Goal: Task Accomplishment & Management: Manage account settings

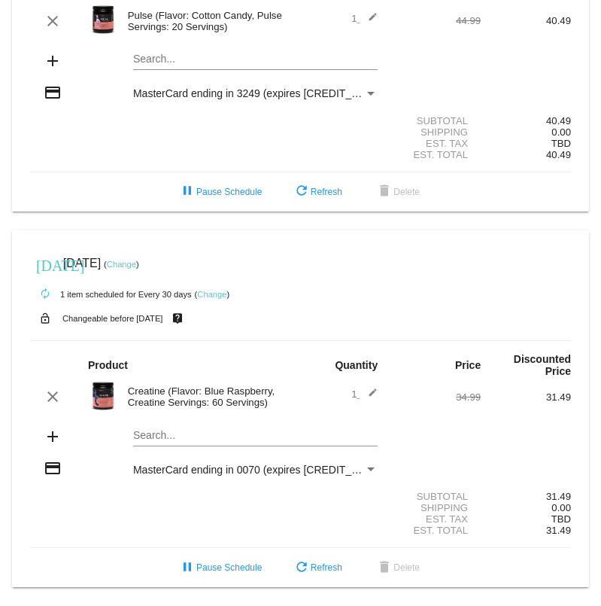
scroll to position [160, 0]
click at [208, 290] on link "Change" at bounding box center [211, 294] width 29 height 9
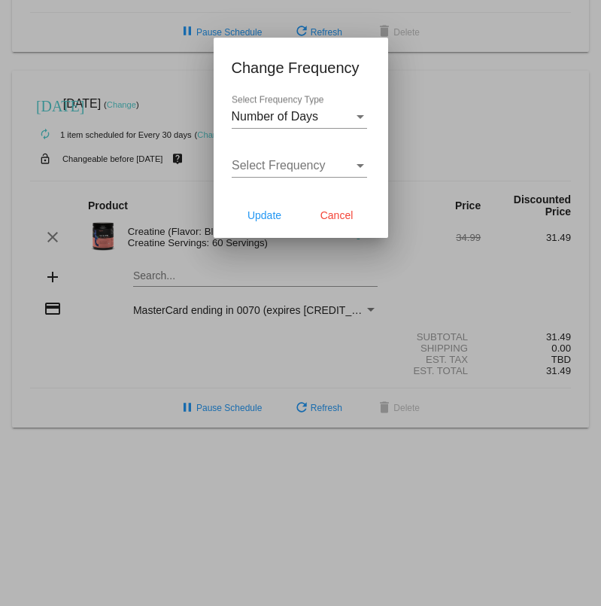
click at [357, 153] on div "Select Frequency Select Frequency" at bounding box center [299, 161] width 135 height 34
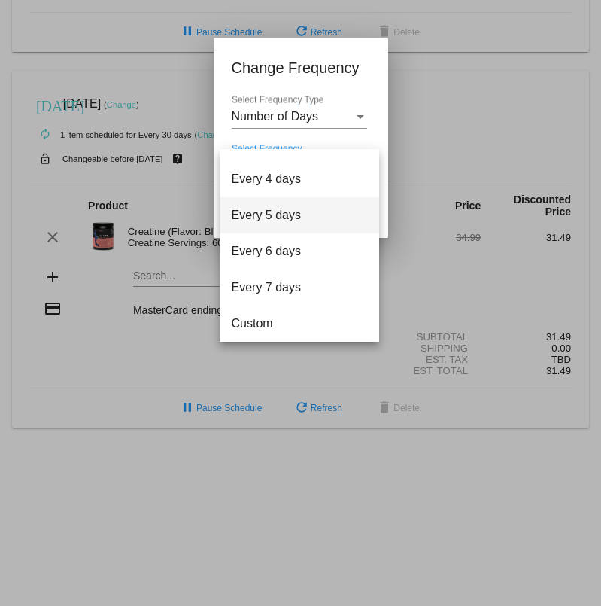
scroll to position [60, 0]
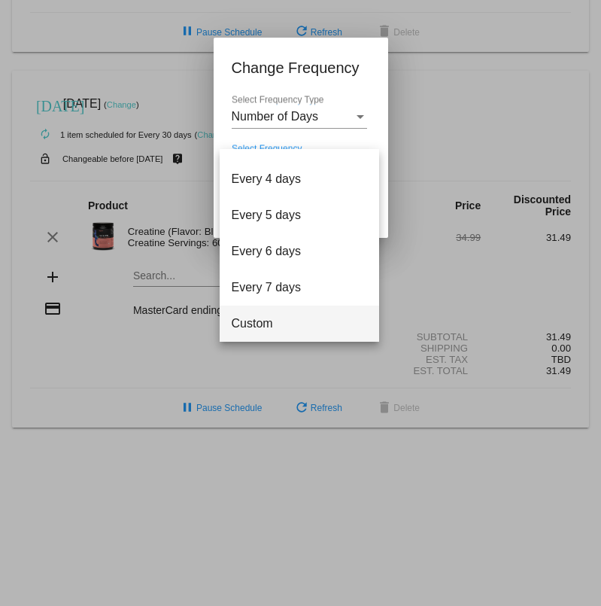
click at [292, 325] on span "Custom" at bounding box center [299, 324] width 135 height 36
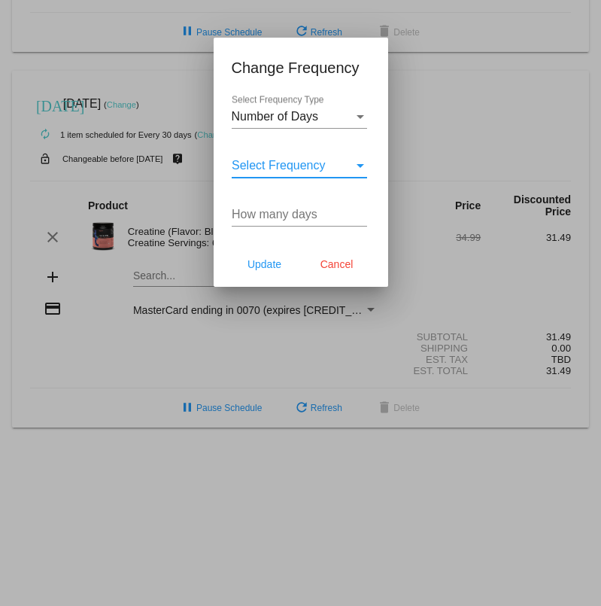
click at [313, 120] on span "Number of Days" at bounding box center [275, 116] width 87 height 13
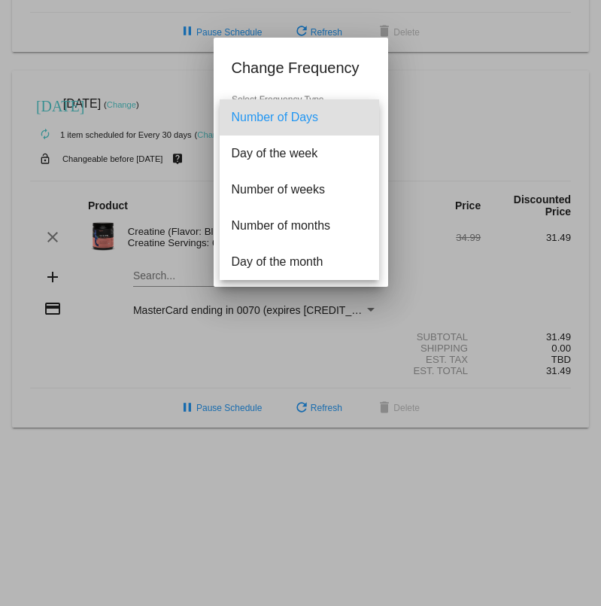
click at [439, 232] on div at bounding box center [300, 303] width 601 height 606
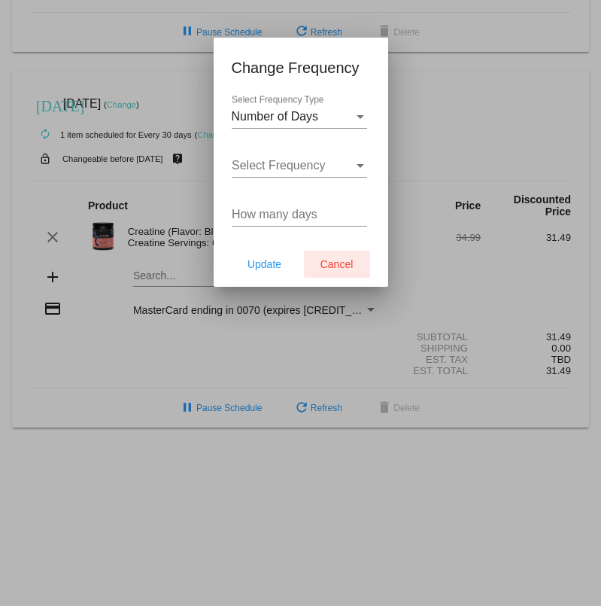
click at [339, 266] on span "Cancel" at bounding box center [337, 264] width 33 height 12
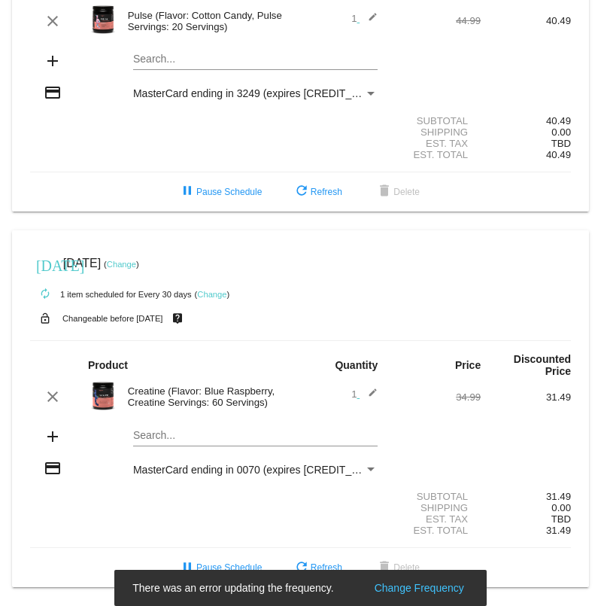
scroll to position [160, 0]
click at [136, 260] on link "Change" at bounding box center [121, 264] width 29 height 9
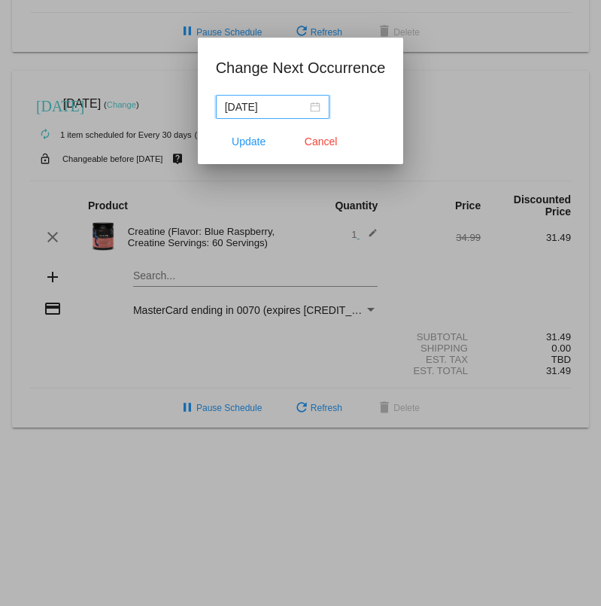
click at [309, 105] on div "[DATE]" at bounding box center [273, 107] width 96 height 17
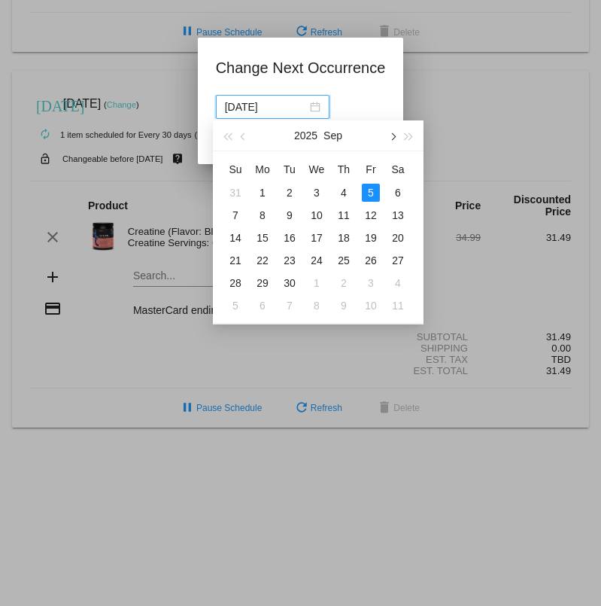
click at [396, 135] on button "button" at bounding box center [392, 135] width 17 height 30
click at [344, 214] on div "9" at bounding box center [344, 215] width 18 height 18
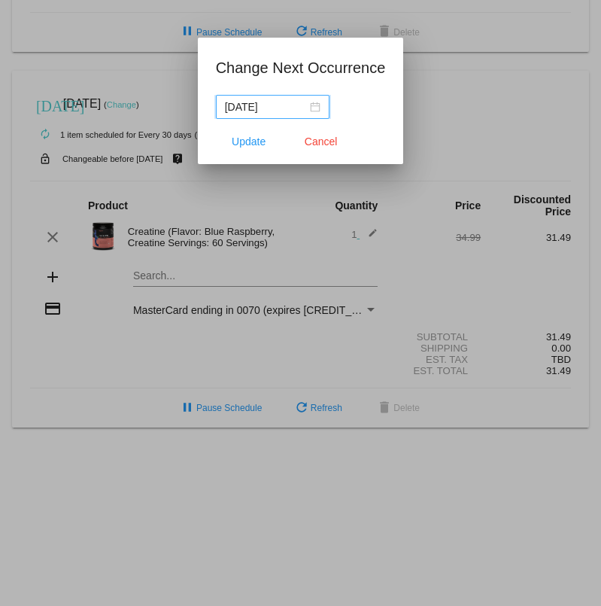
type input "[DATE]"
click at [248, 141] on span "Update" at bounding box center [249, 141] width 34 height 12
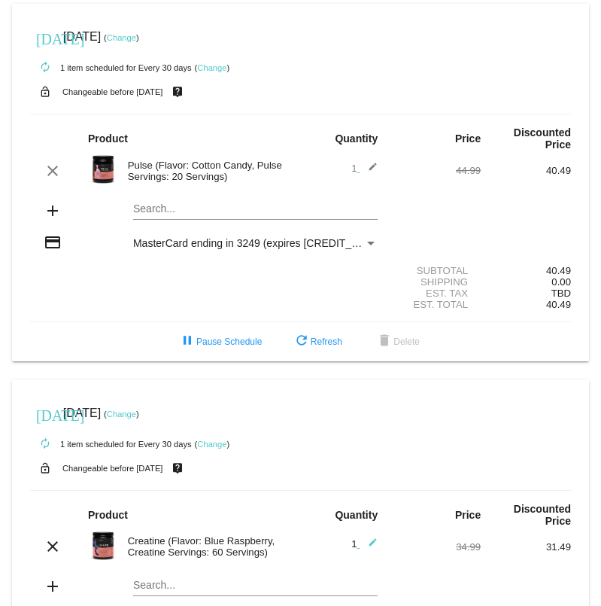
scroll to position [0, 0]
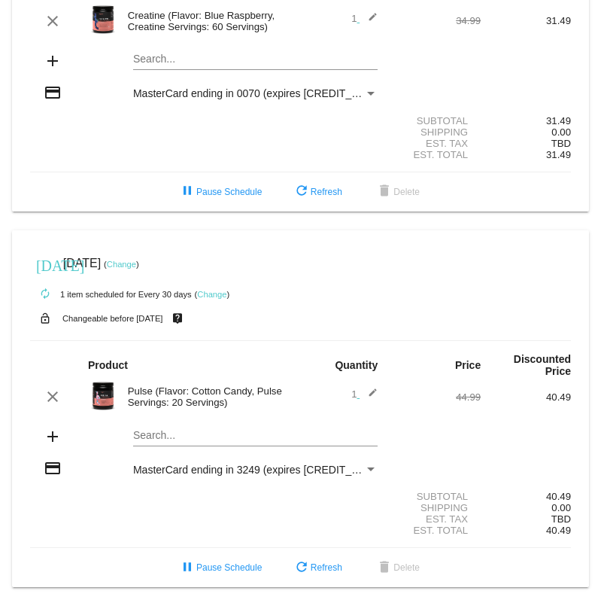
scroll to position [160, 0]
